Goal: Task Accomplishment & Management: Use online tool/utility

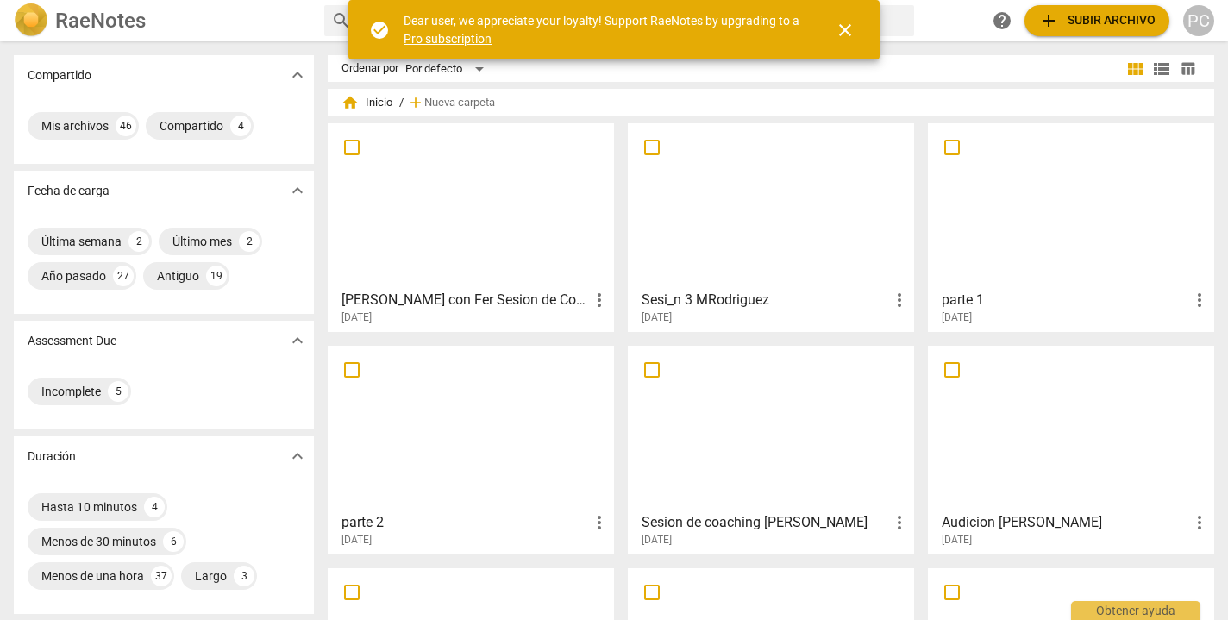
click at [1101, 21] on span "add Subir archivo" at bounding box center [1096, 20] width 117 height 21
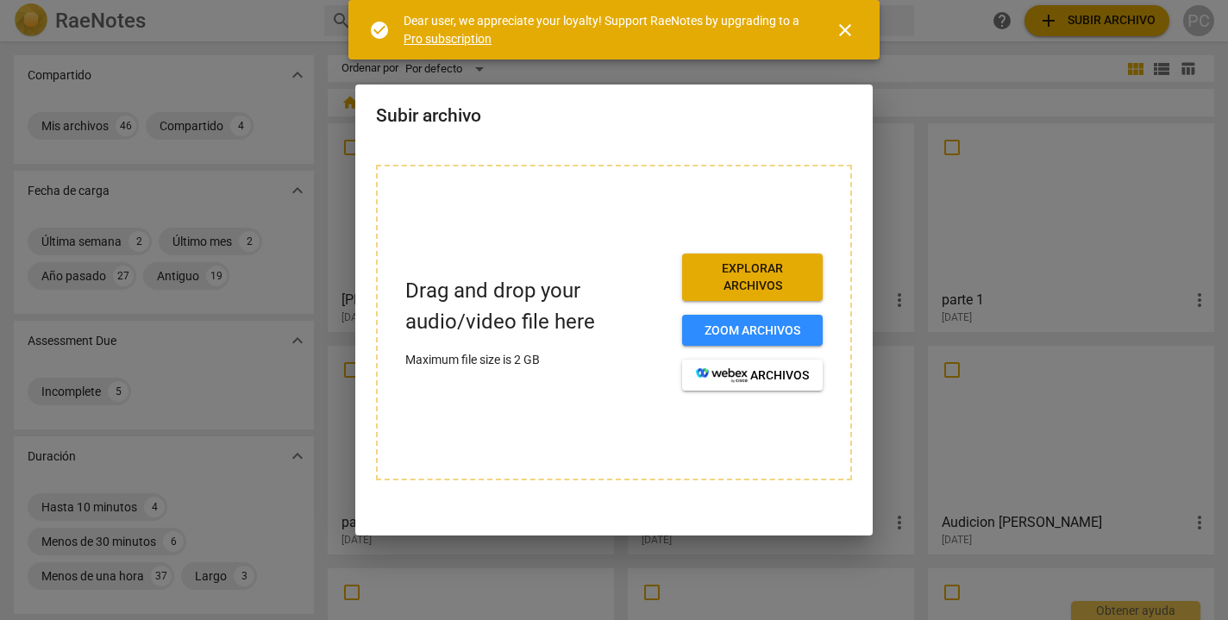
click at [781, 275] on span "Explorar archivos" at bounding box center [752, 277] width 113 height 34
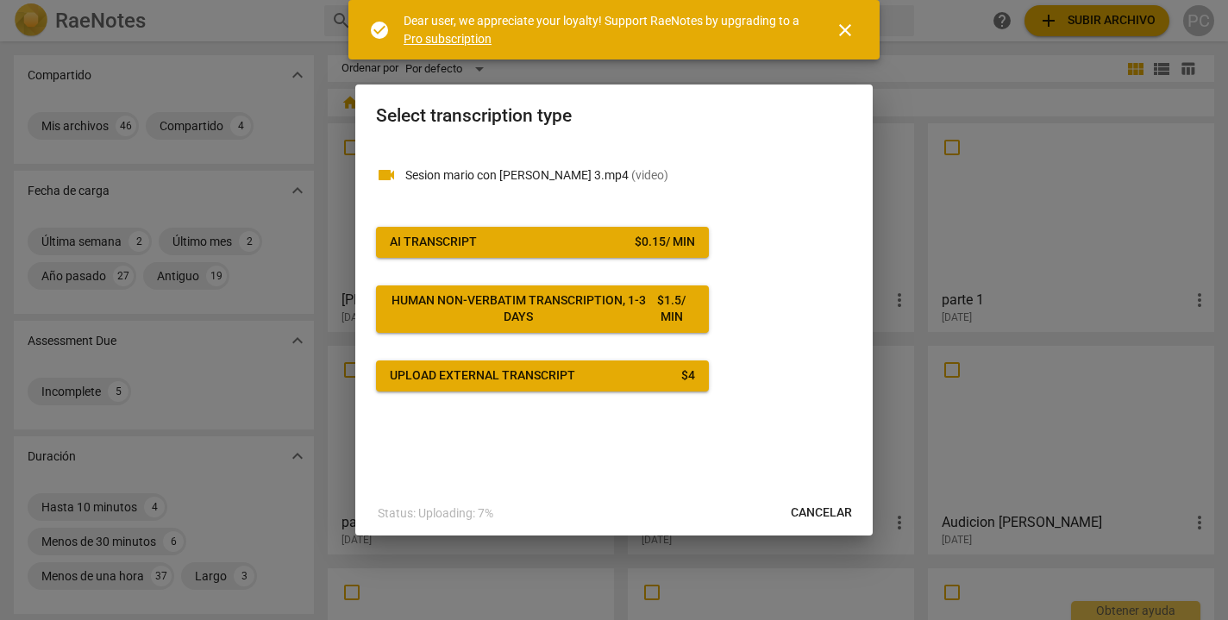
click at [689, 239] on div "$ 0.15 / min" at bounding box center [665, 242] width 60 height 17
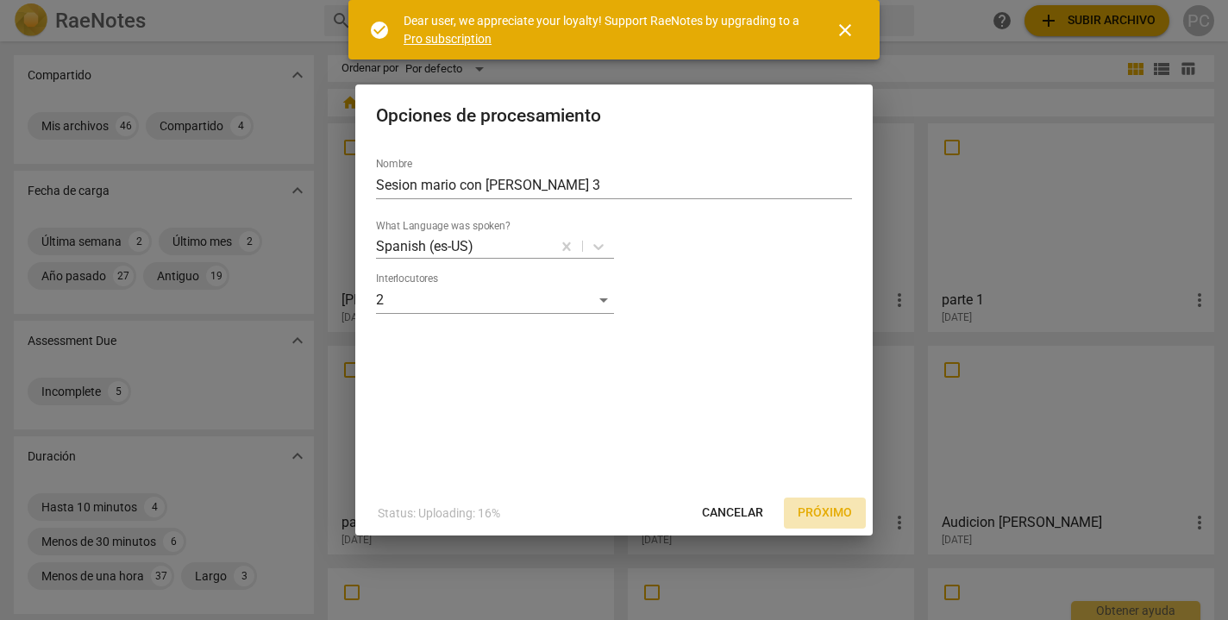
click at [832, 511] on span "Próximo" at bounding box center [825, 513] width 54 height 17
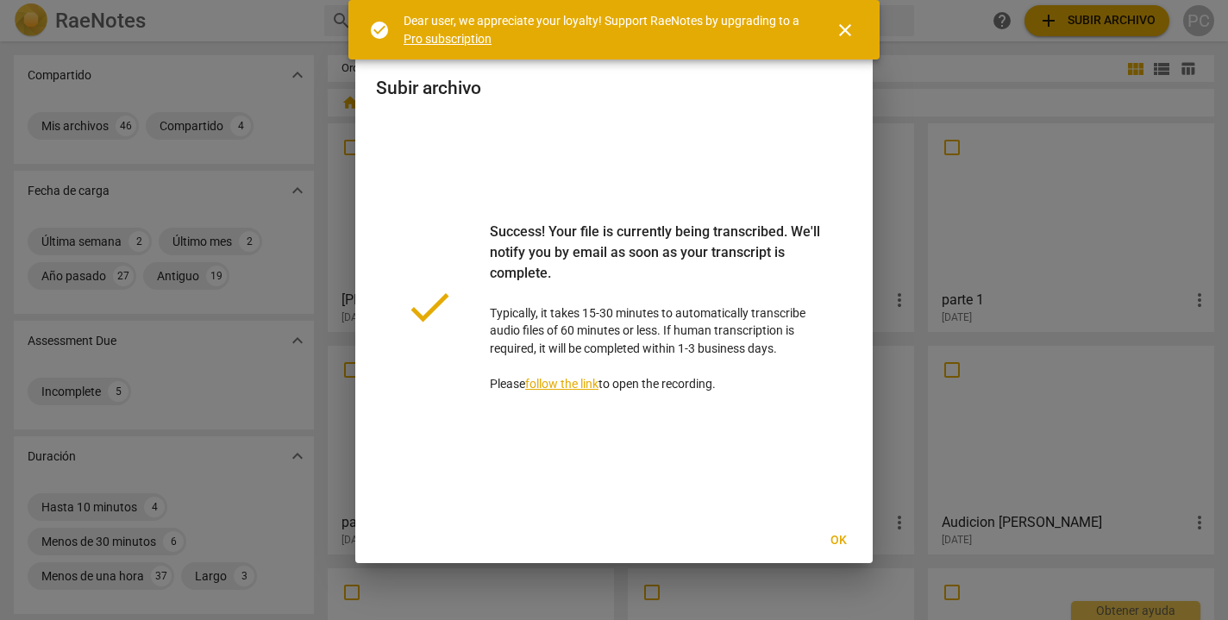
click at [847, 24] on span "close" at bounding box center [845, 30] width 21 height 21
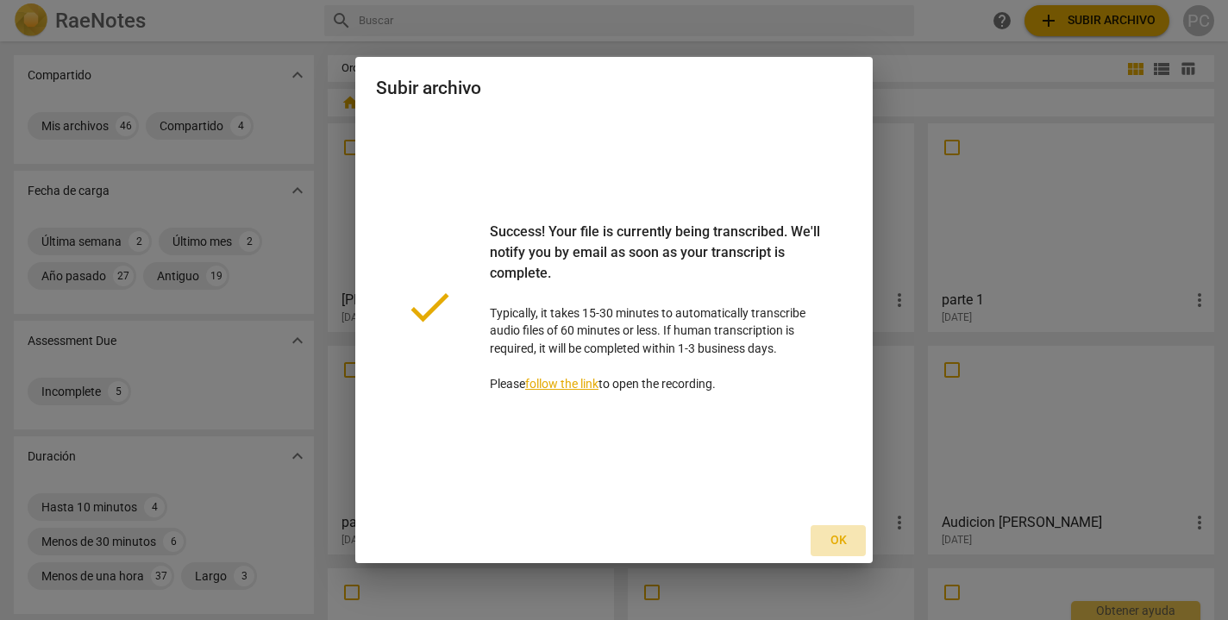
click at [835, 541] on span "Ok" at bounding box center [839, 540] width 28 height 17
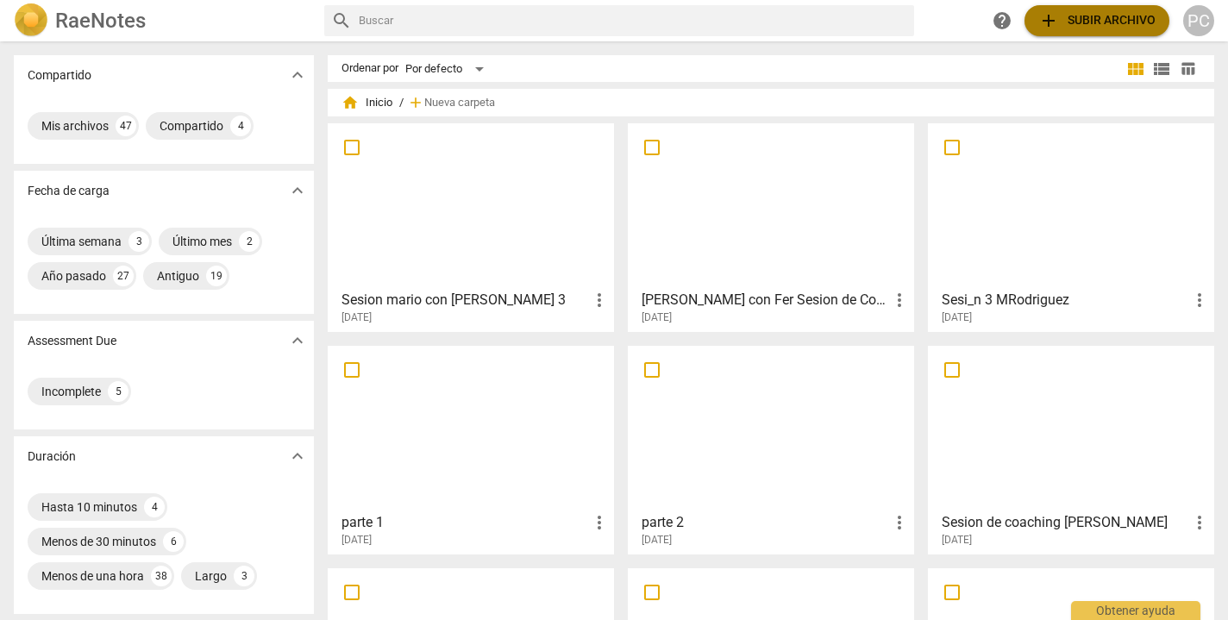
click at [1076, 13] on span "add Subir archivo" at bounding box center [1096, 20] width 117 height 21
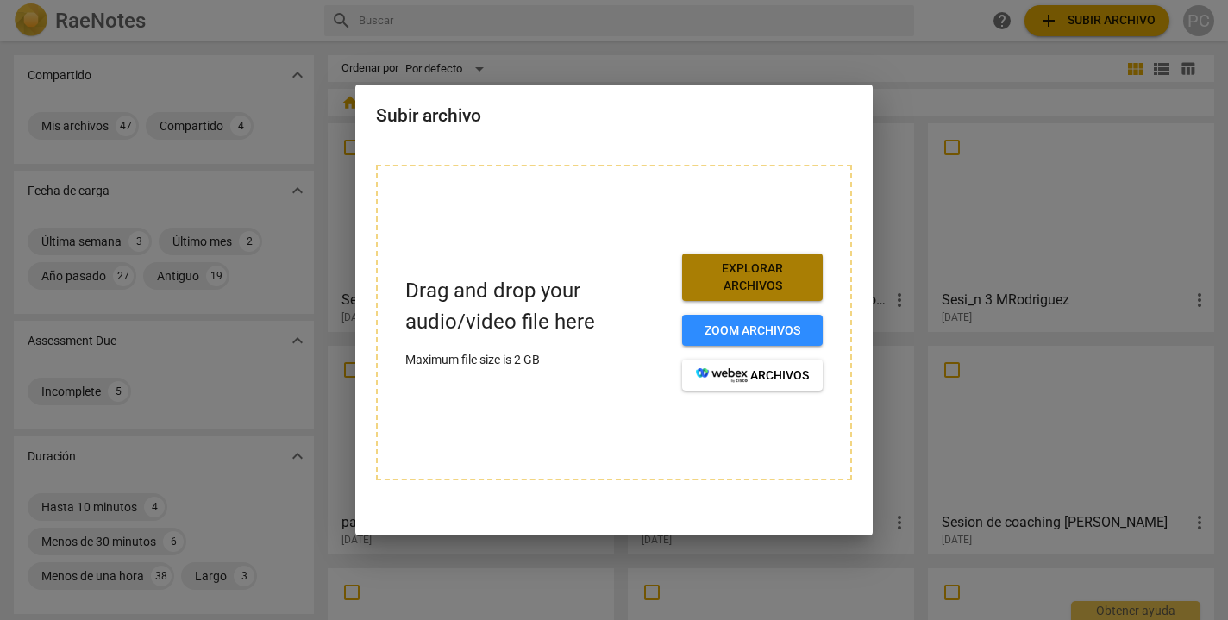
click at [730, 280] on span "Explorar archivos" at bounding box center [752, 277] width 113 height 34
click at [793, 267] on span "Explorar archivos" at bounding box center [752, 277] width 113 height 34
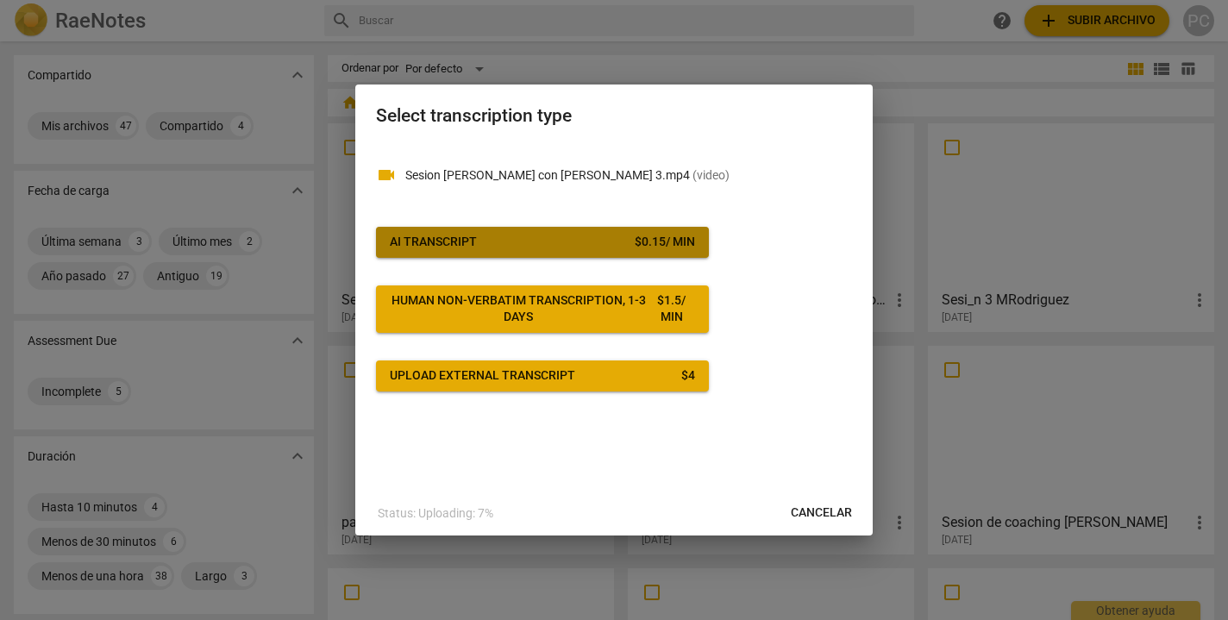
click at [683, 237] on div "$ 0.15 / min" at bounding box center [665, 242] width 60 height 17
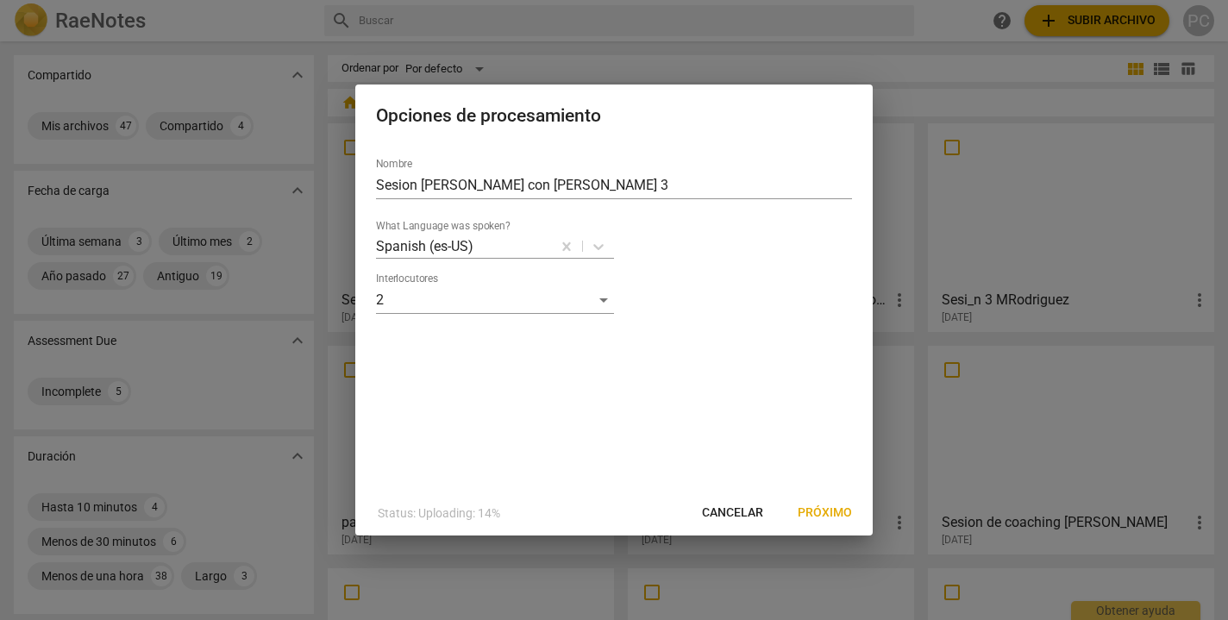
click at [824, 506] on span "Próximo" at bounding box center [825, 513] width 54 height 17
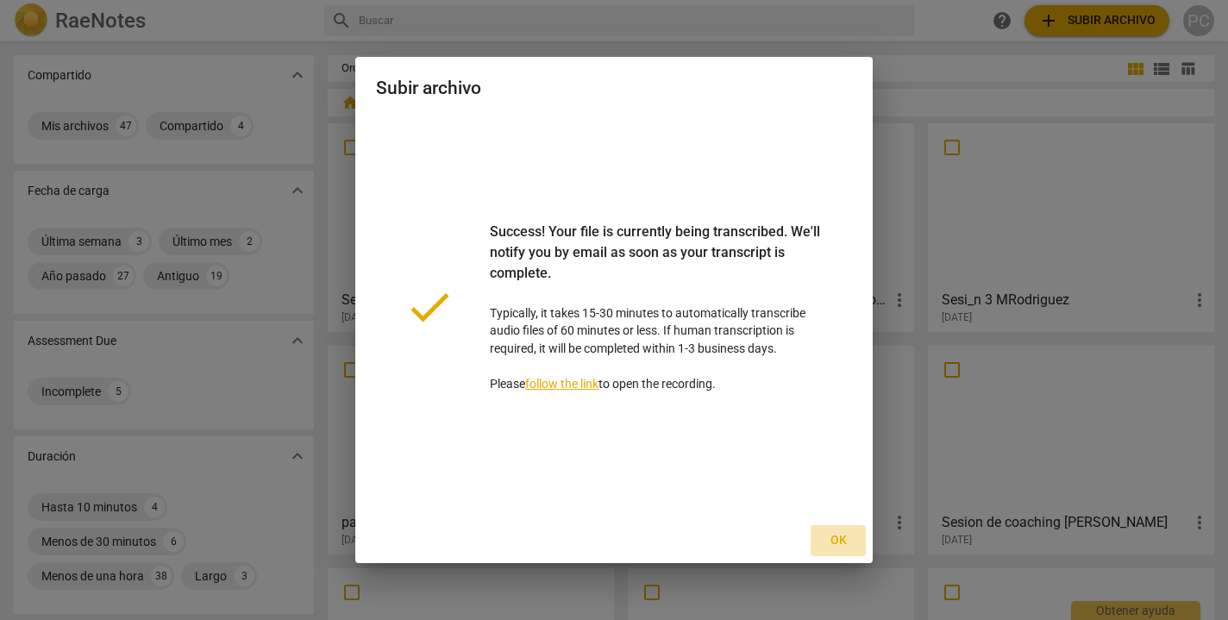
click at [831, 536] on span "Ok" at bounding box center [839, 540] width 28 height 17
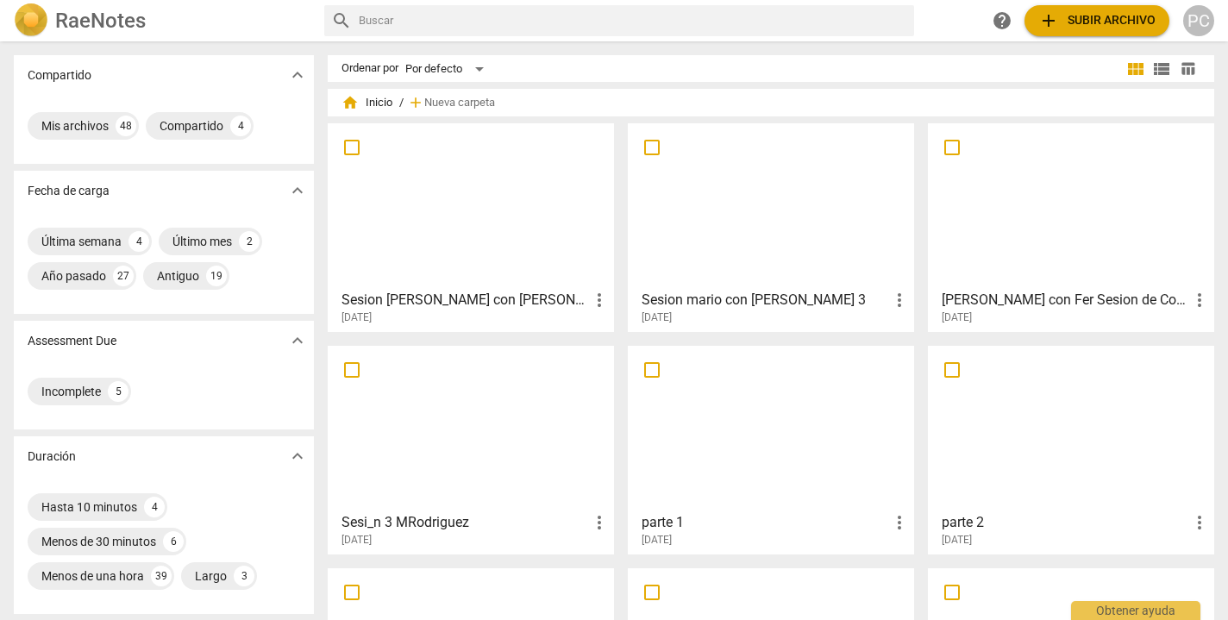
click at [1109, 19] on span "add Subir archivo" at bounding box center [1096, 20] width 117 height 21
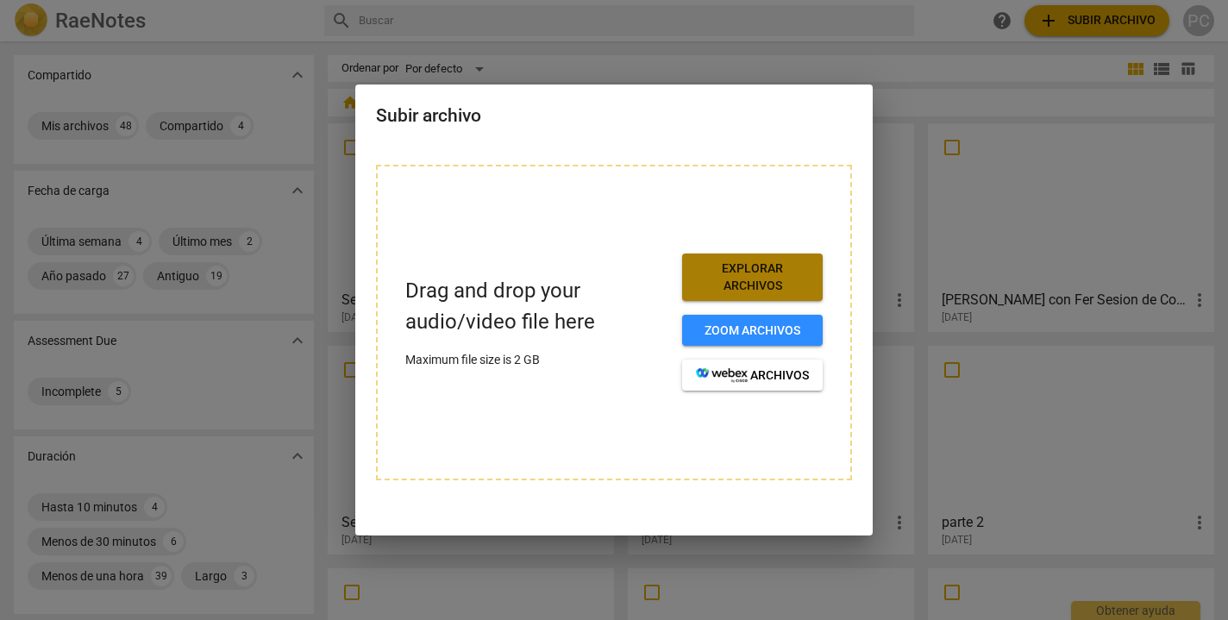
click at [795, 263] on span "Explorar archivos" at bounding box center [752, 277] width 113 height 34
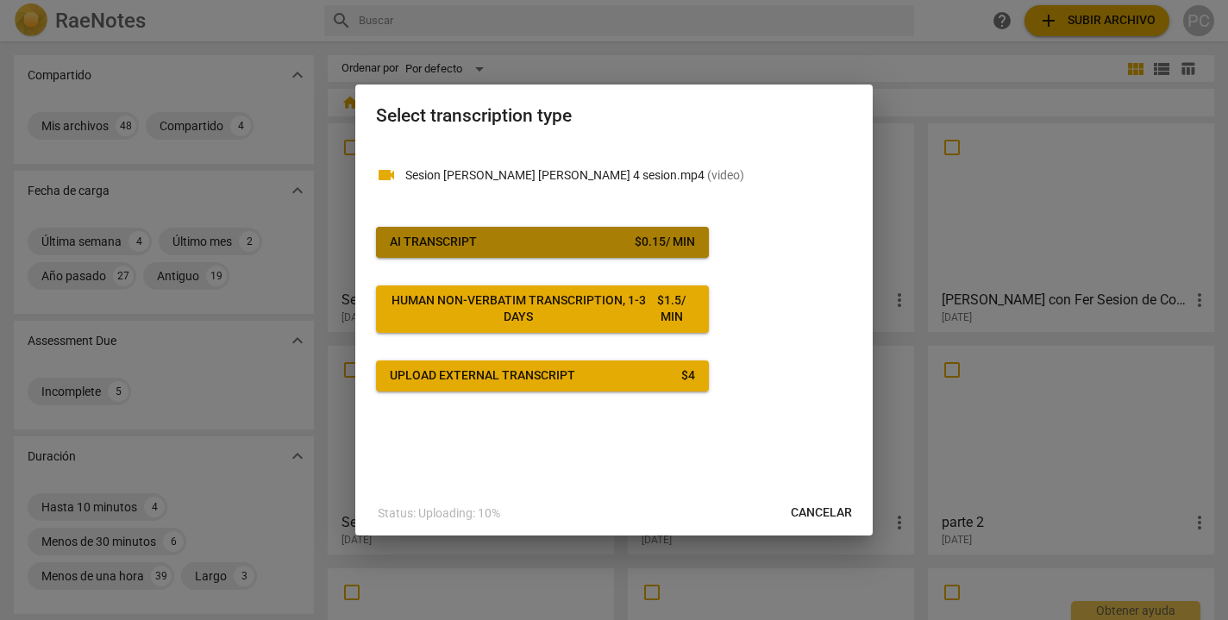
click at [681, 235] on div "$ 0.15 / min" at bounding box center [665, 242] width 60 height 17
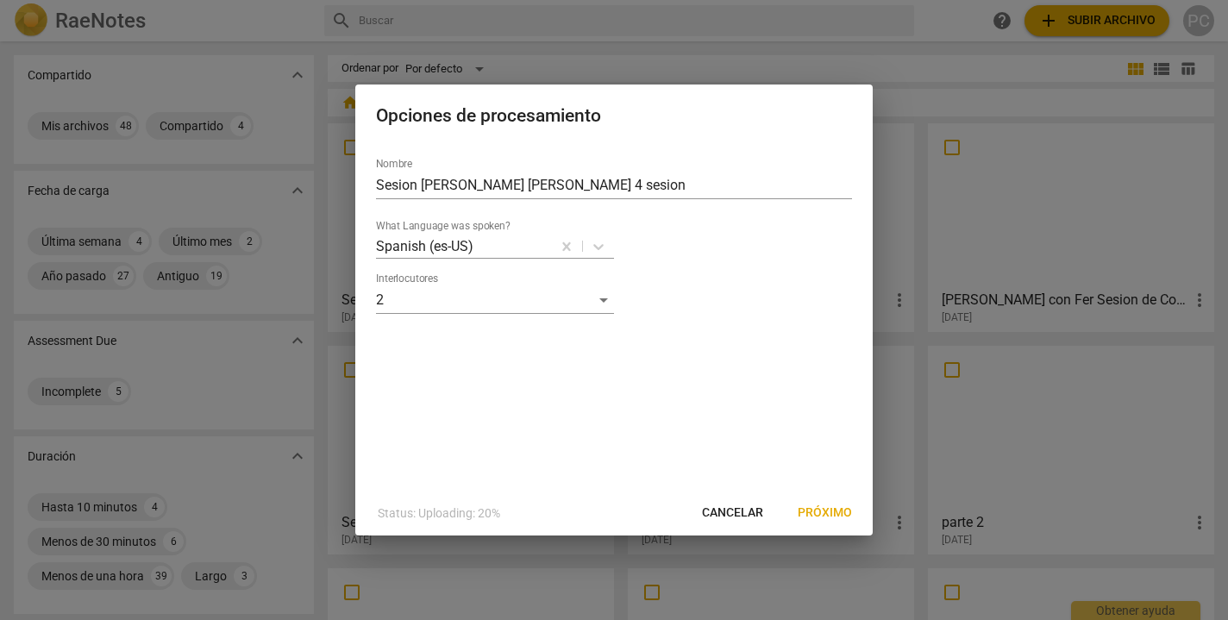
click at [838, 511] on span "Próximo" at bounding box center [825, 513] width 54 height 17
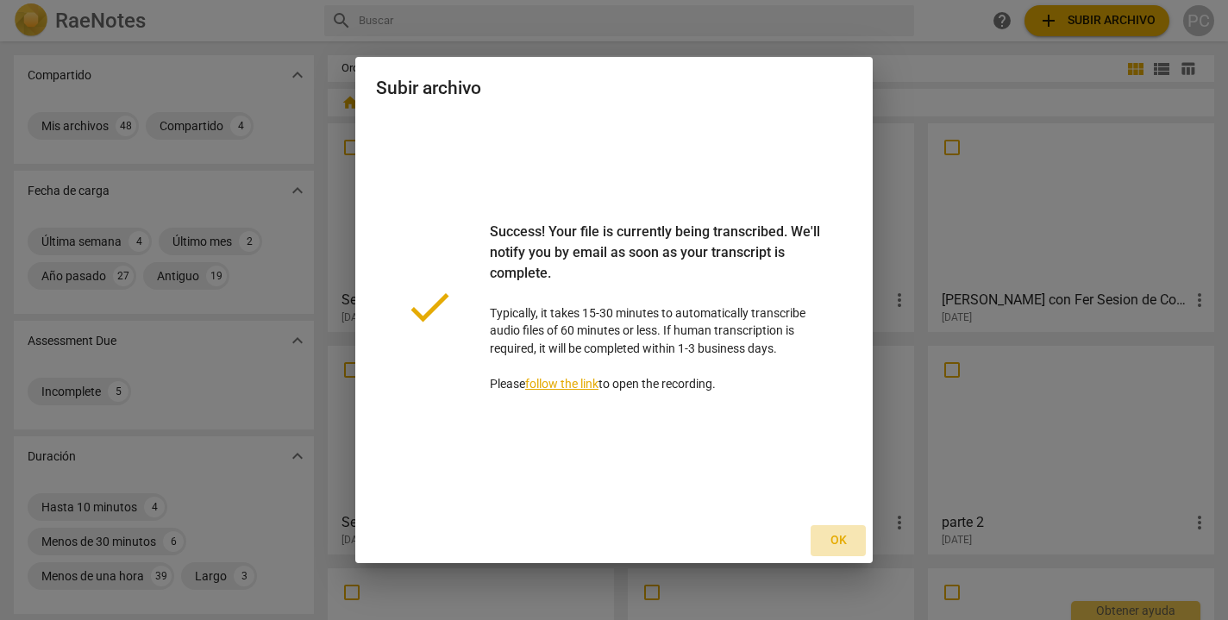
click at [835, 530] on button "Ok" at bounding box center [838, 540] width 55 height 31
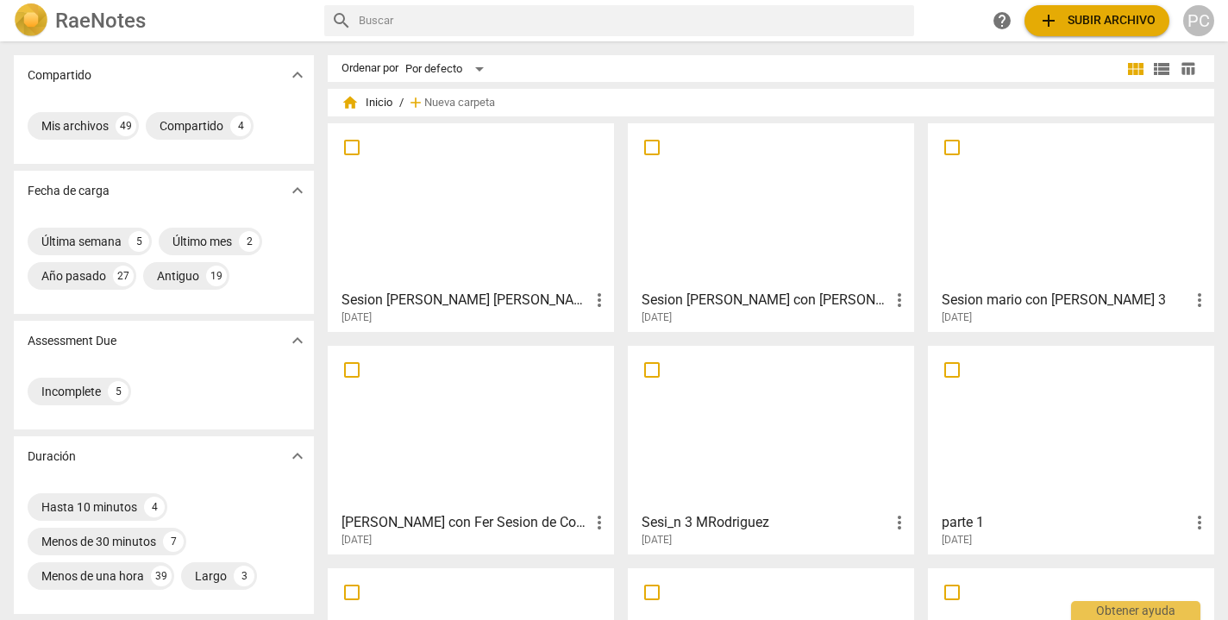
click at [1062, 191] on div at bounding box center [1071, 205] width 274 height 153
